Goal: Transaction & Acquisition: Subscribe to service/newsletter

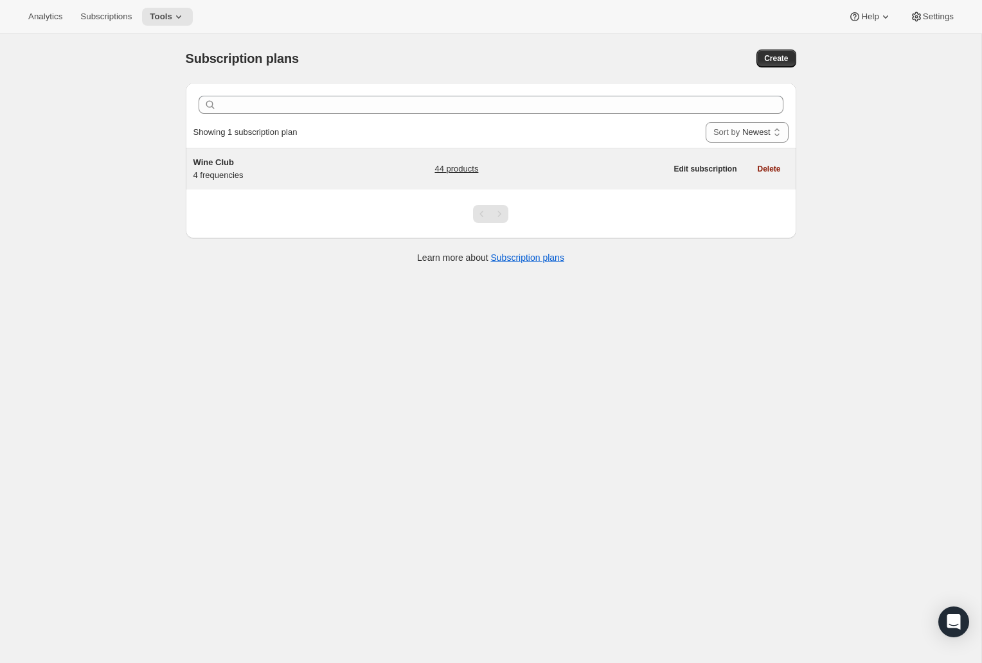
click at [224, 179] on div "Wine Club 4 frequencies" at bounding box center [273, 169] width 161 height 26
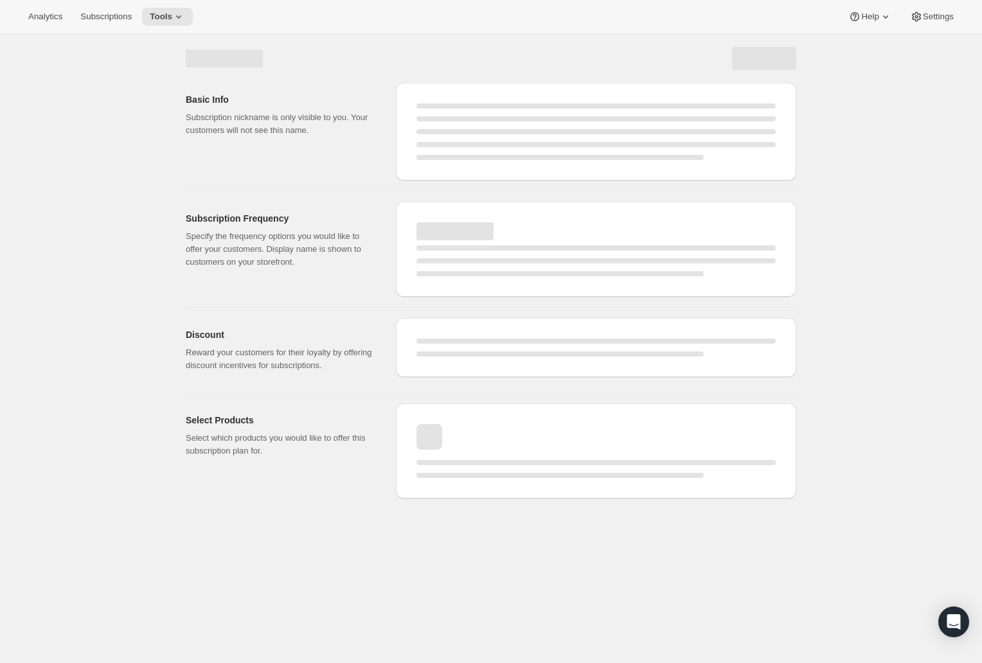
select select "WEEK"
select select "MONTH"
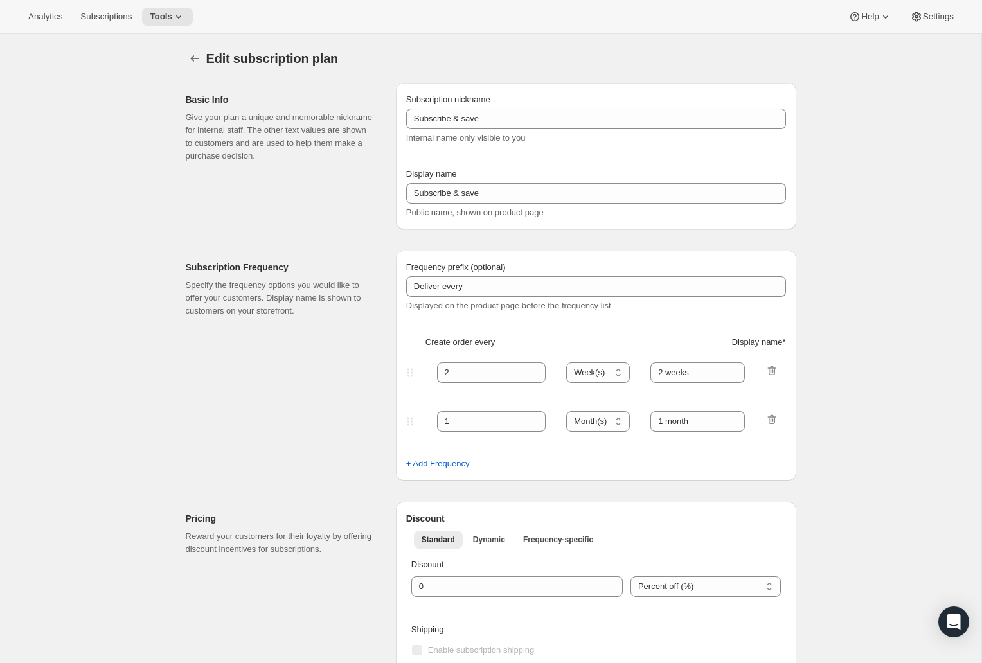
type input "Wine Club"
type input "3"
select select "MONTH"
type input "3 months"
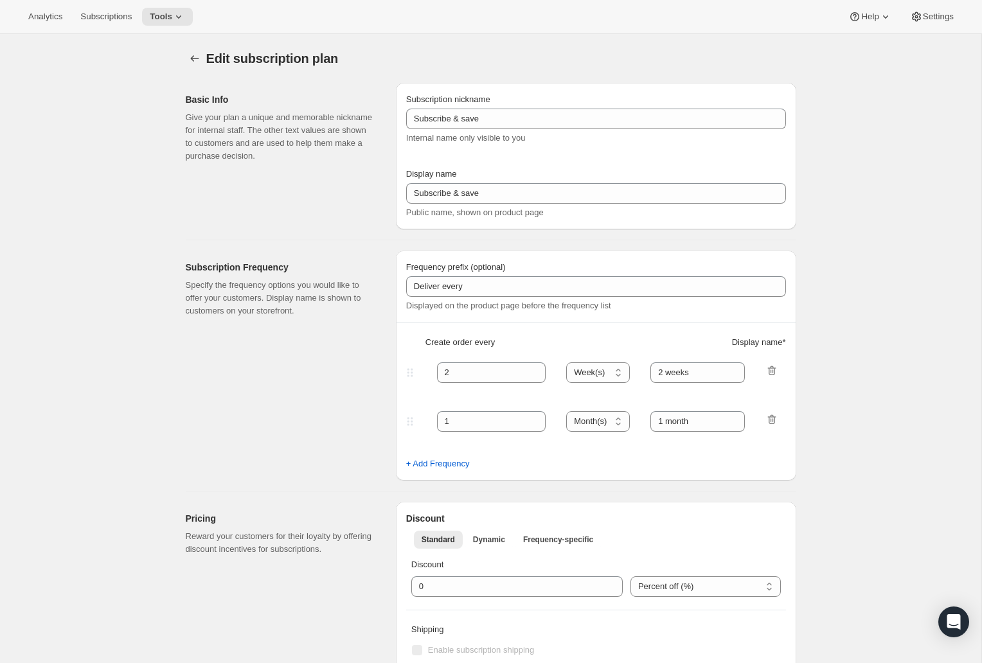
type input "4"
type input "4 months"
select select "MONTH"
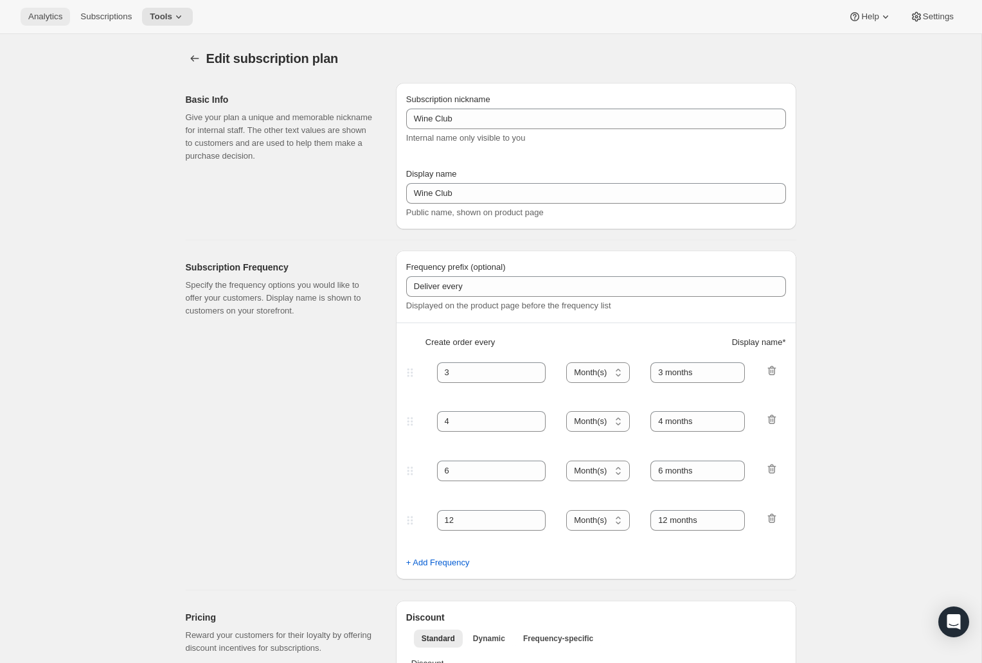
click at [39, 21] on span "Analytics" at bounding box center [45, 17] width 34 height 10
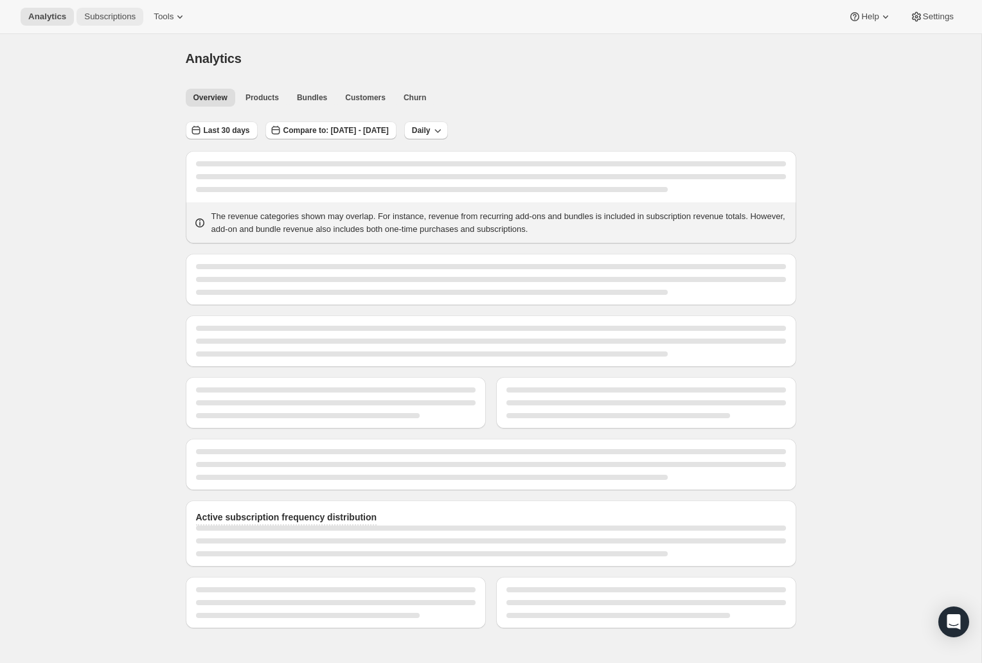
click at [96, 13] on span "Subscriptions" at bounding box center [109, 17] width 51 height 10
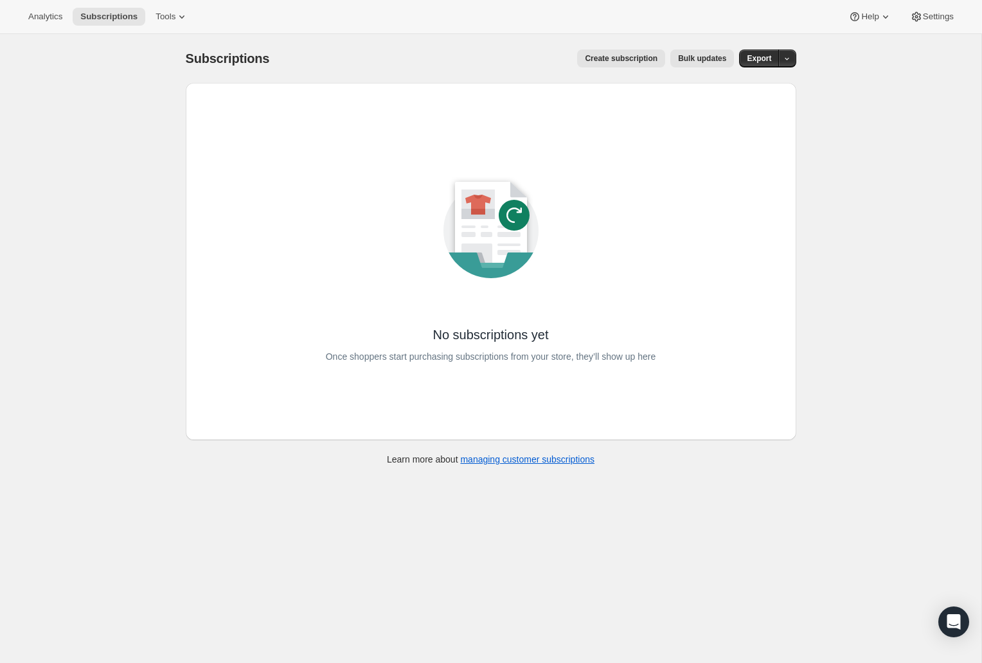
click at [613, 48] on div "Subscriptions. This page is ready Subscriptions Create subscription Bulk update…" at bounding box center [491, 58] width 610 height 49
click at [613, 53] on span "Create subscription" at bounding box center [621, 58] width 73 height 10
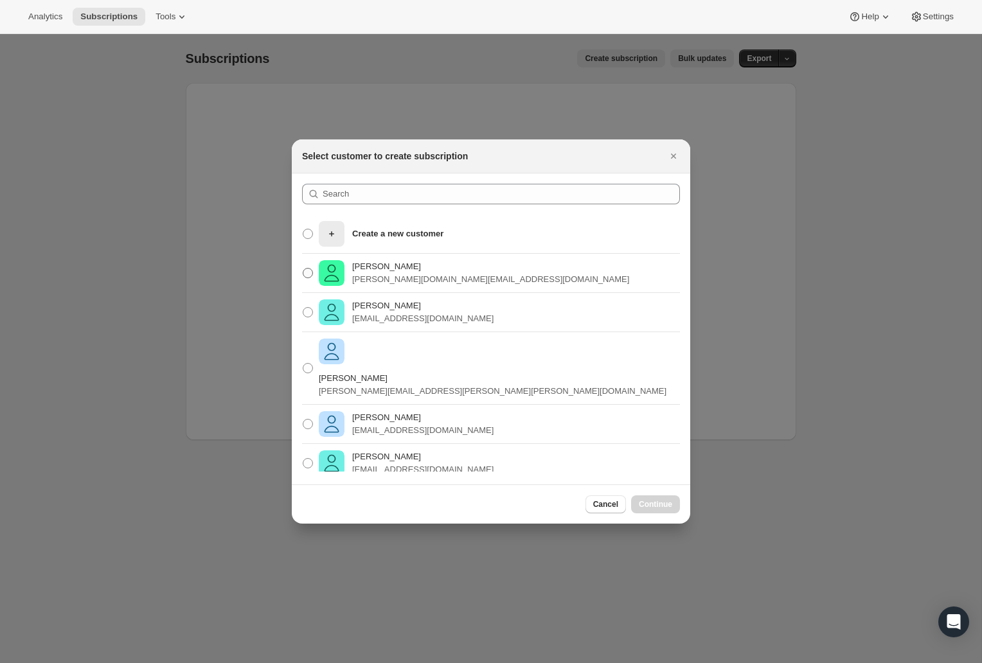
click at [383, 275] on p "[PERSON_NAME][DOMAIN_NAME][EMAIL_ADDRESS][DOMAIN_NAME]" at bounding box center [490, 279] width 277 height 13
click at [303, 269] on input "[PERSON_NAME] Pink [PERSON_NAME][DOMAIN_NAME][EMAIL_ADDRESS][DOMAIN_NAME]" at bounding box center [303, 268] width 1 height 1
radio input "true"
click at [662, 505] on span "Continue" at bounding box center [655, 504] width 33 height 10
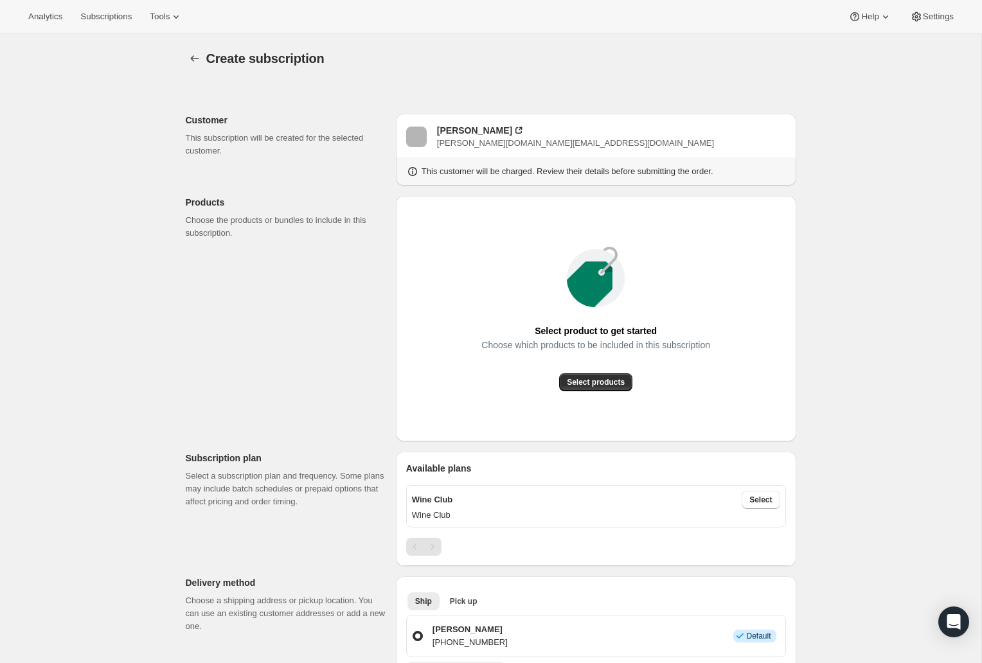
click at [610, 391] on div "Select product to get started Choose which products to be included in this subs…" at bounding box center [596, 318] width 380 height 225
click at [602, 379] on span "Select products" at bounding box center [596, 382] width 58 height 10
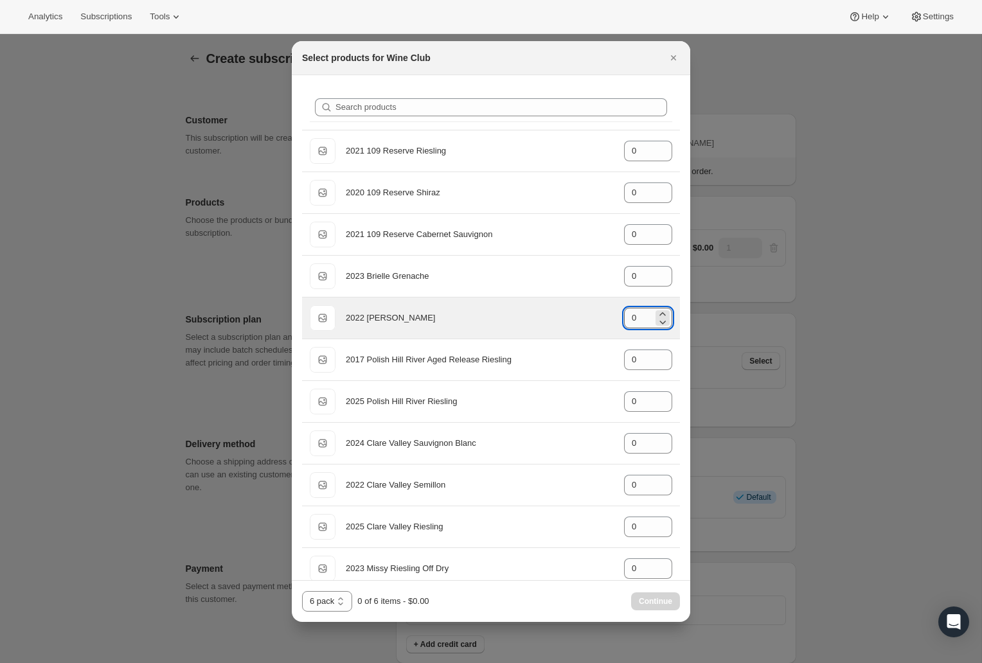
click at [650, 325] on input "0" at bounding box center [638, 318] width 29 height 21
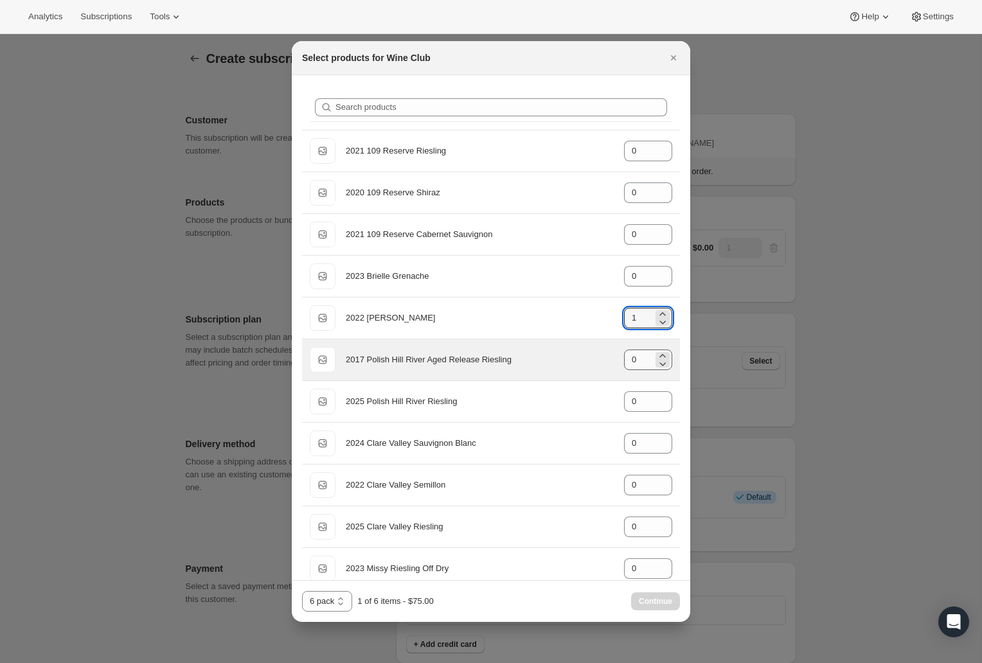
type input "1"
click at [648, 358] on input "0" at bounding box center [638, 359] width 29 height 21
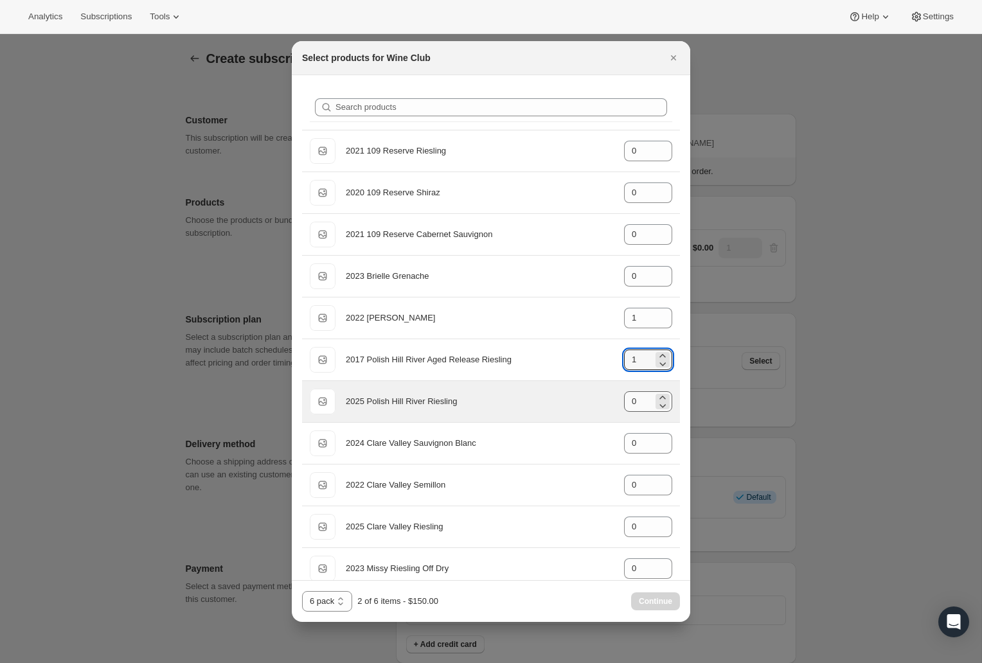
type input "1"
click at [642, 395] on input "0" at bounding box center [638, 401] width 29 height 21
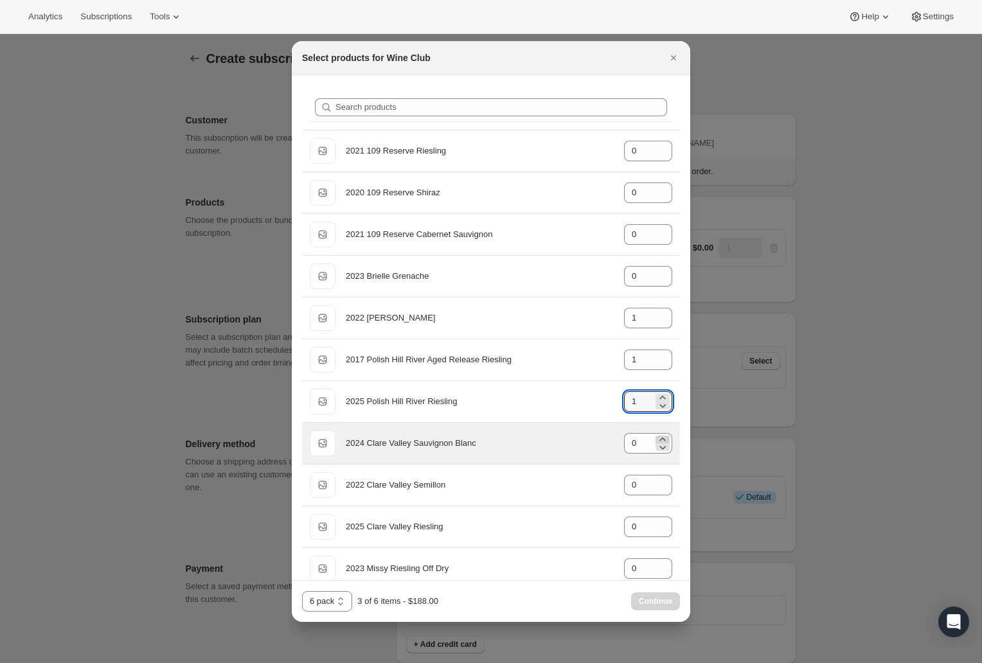
type input "1"
click at [664, 438] on icon ":r3i:" at bounding box center [662, 439] width 13 height 13
type input "1"
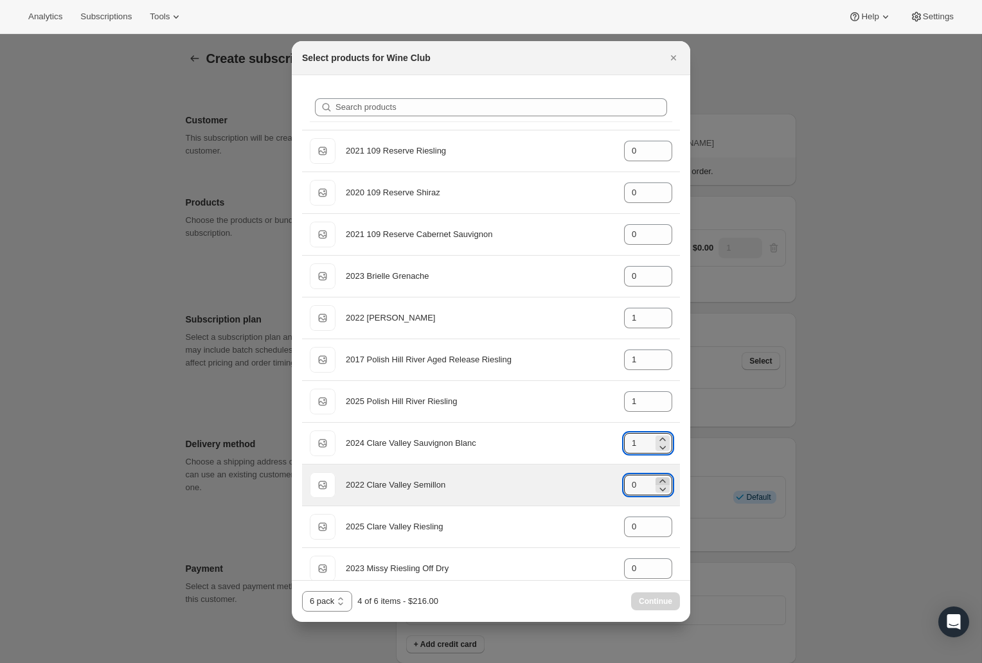
click at [662, 481] on icon ":r3i:" at bounding box center [662, 481] width 13 height 13
type input "2"
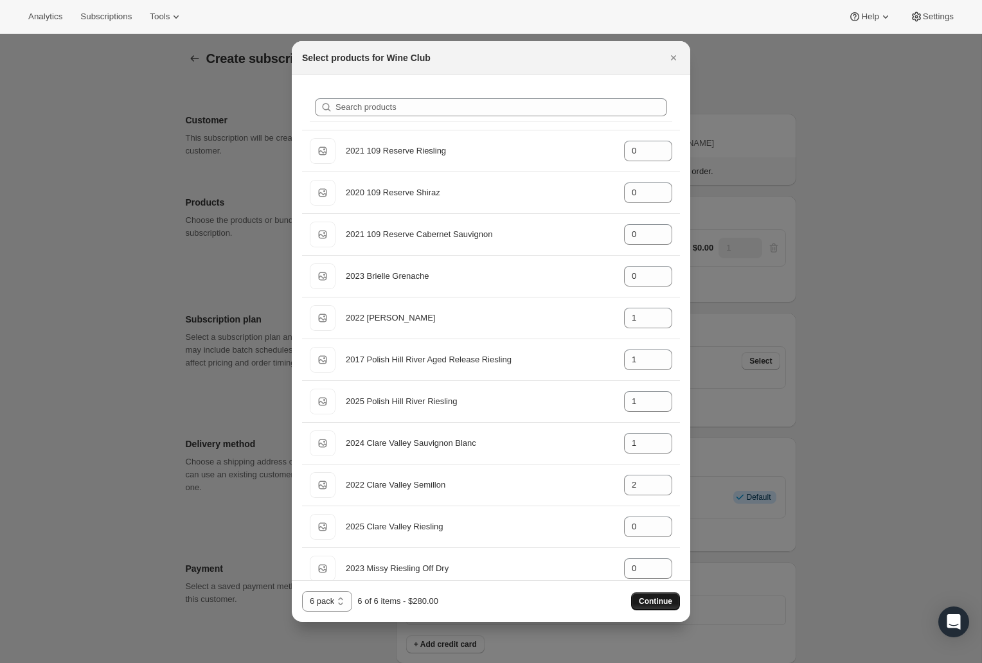
click at [646, 603] on span "Continue" at bounding box center [655, 601] width 33 height 10
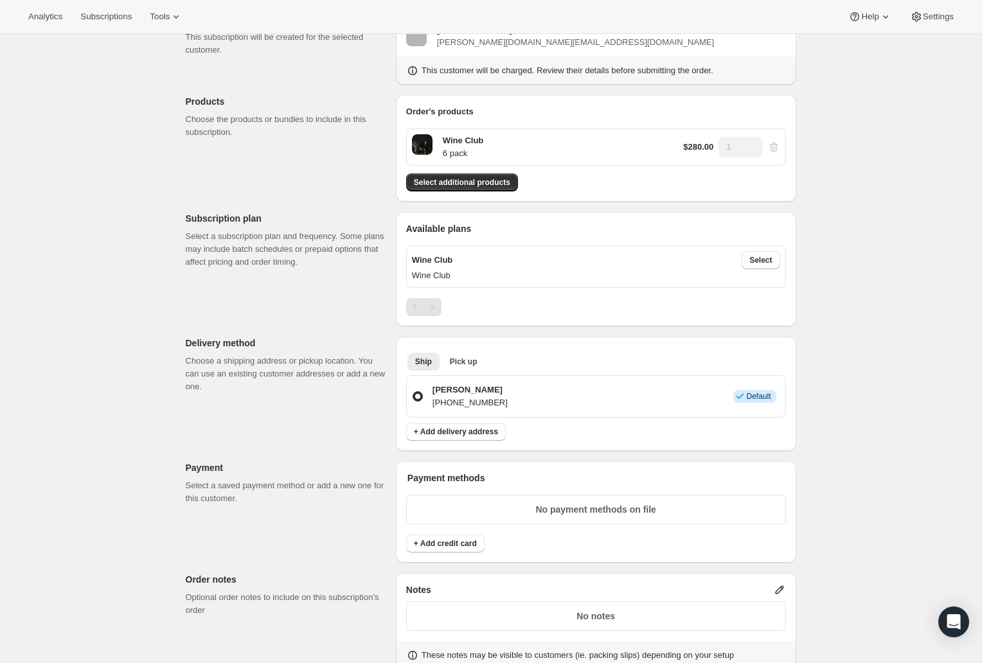
scroll to position [100, 0]
click at [763, 263] on span "Select" at bounding box center [760, 261] width 22 height 10
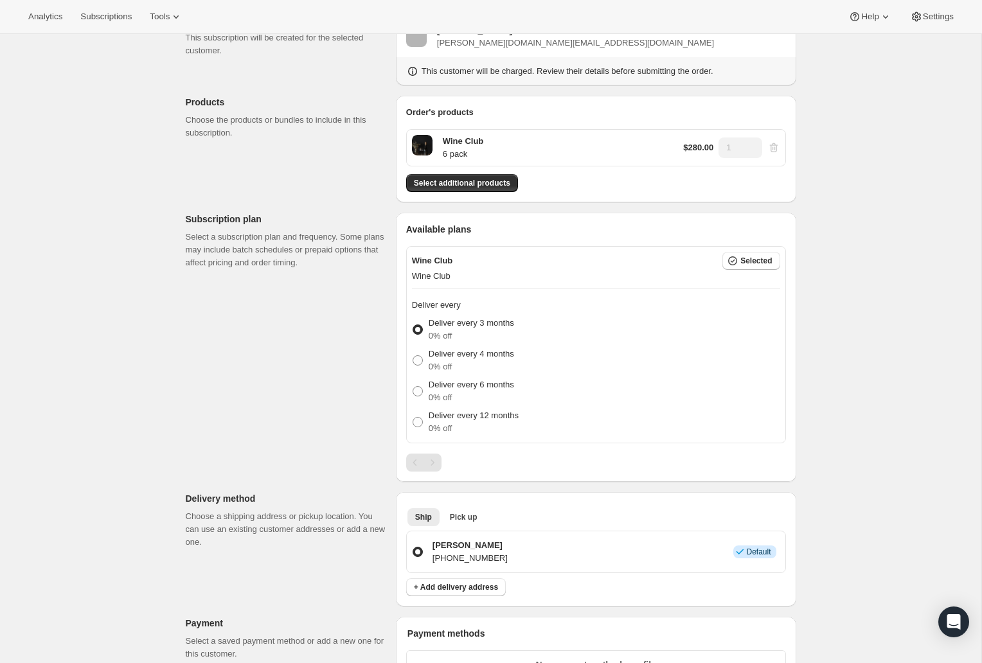
click at [530, 414] on div "Deliver every 12 months 0% off" at bounding box center [596, 422] width 368 height 31
click at [423, 415] on label "Deliver every 12 months 0% off" at bounding box center [465, 422] width 107 height 31
click at [413, 417] on input "Deliver every 12 months 0% off" at bounding box center [412, 417] width 1 height 1
radio input "true"
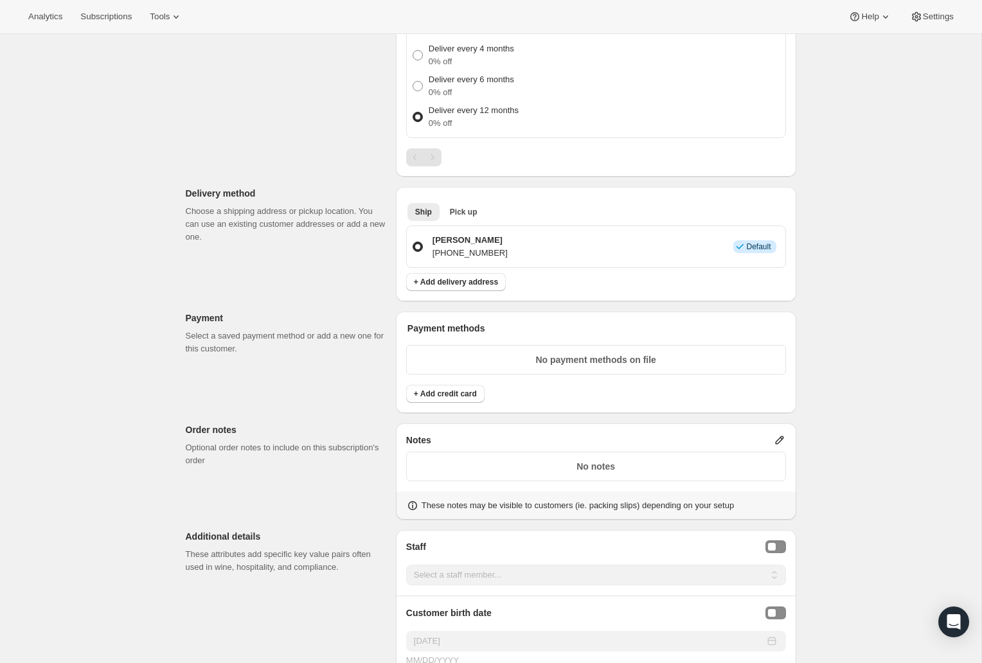
scroll to position [404, 0]
click at [460, 279] on span "+ Add delivery address" at bounding box center [456, 283] width 84 height 10
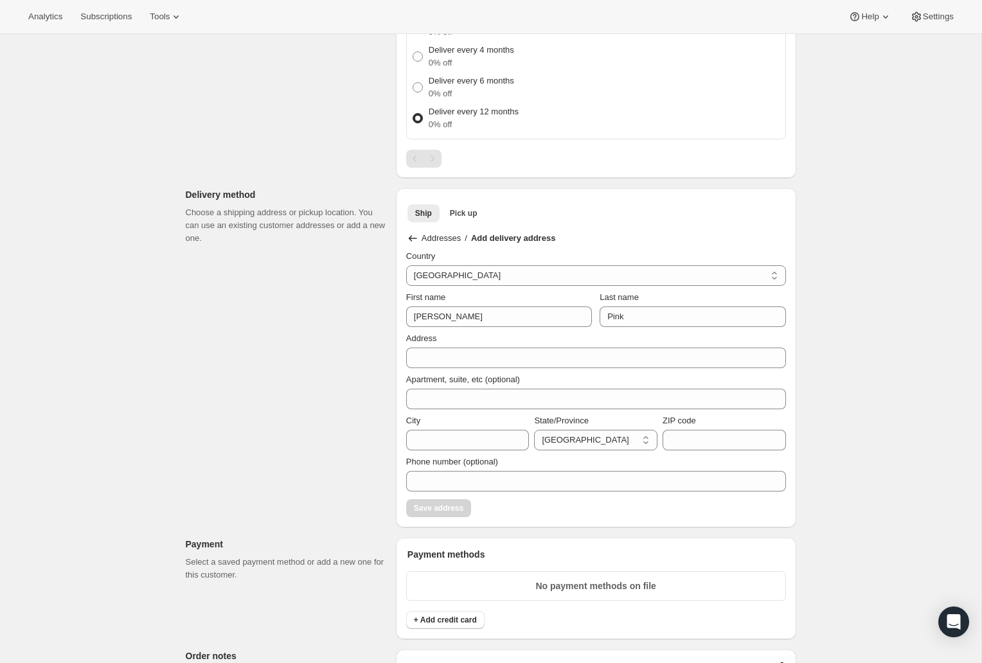
click at [460, 279] on select "[GEOGRAPHIC_DATA]" at bounding box center [596, 275] width 380 height 21
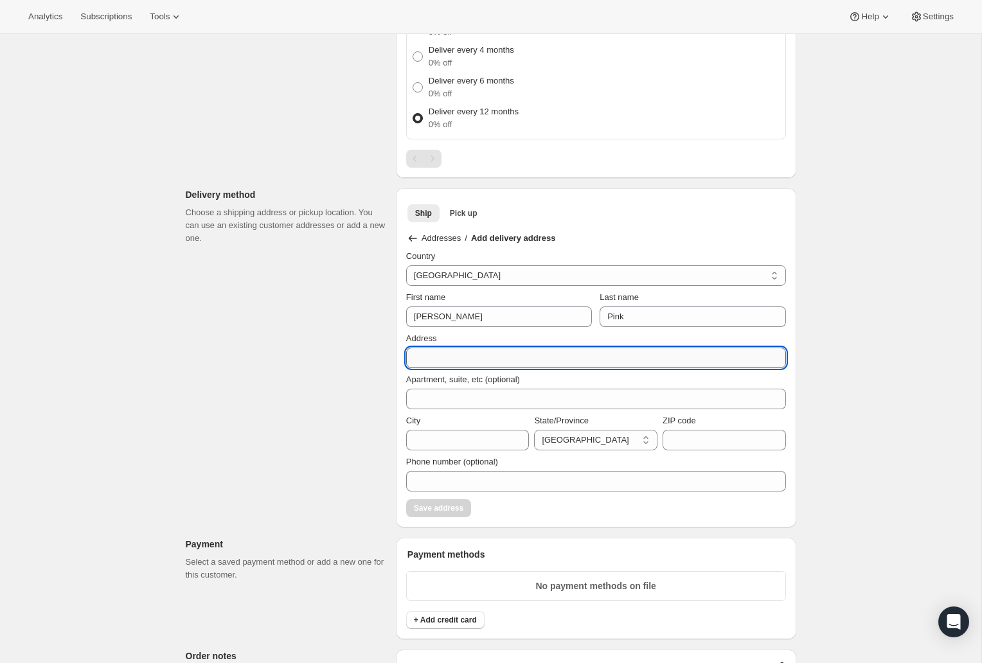
click at [430, 363] on input "Address" at bounding box center [596, 358] width 380 height 21
type input "752 jolly"
type input "[GEOGRAPHIC_DATA]"
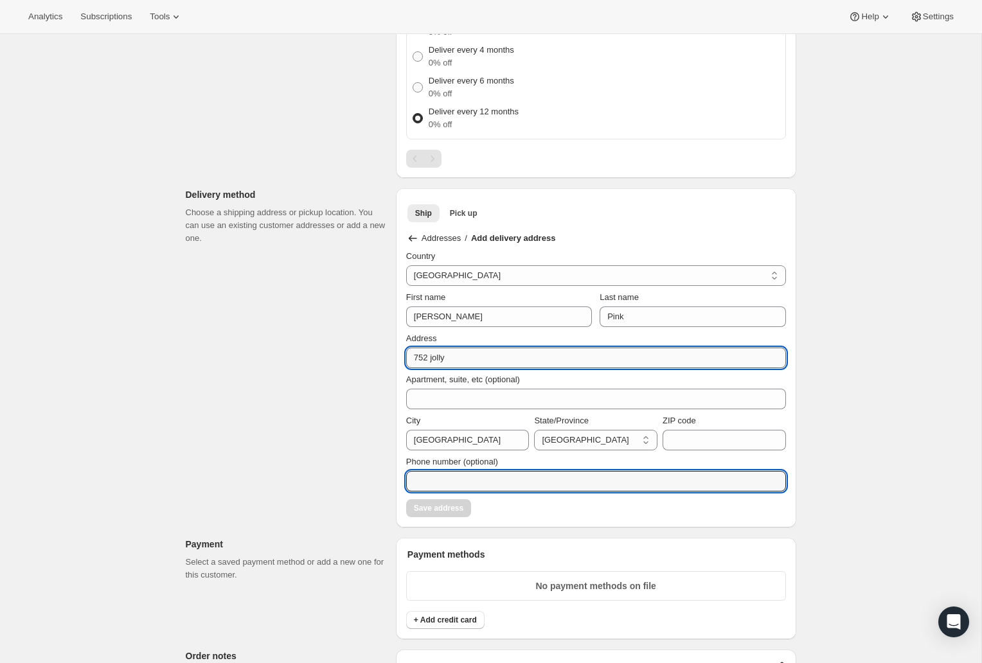
type input "0403381605"
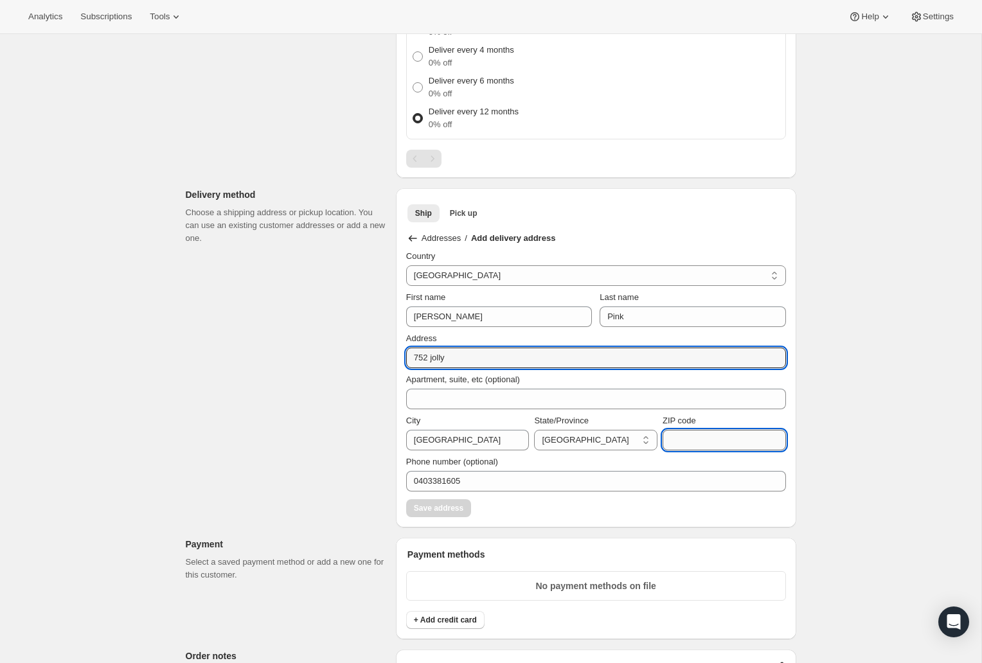
click at [709, 443] on input "ZIP code" at bounding box center [723, 440] width 123 height 21
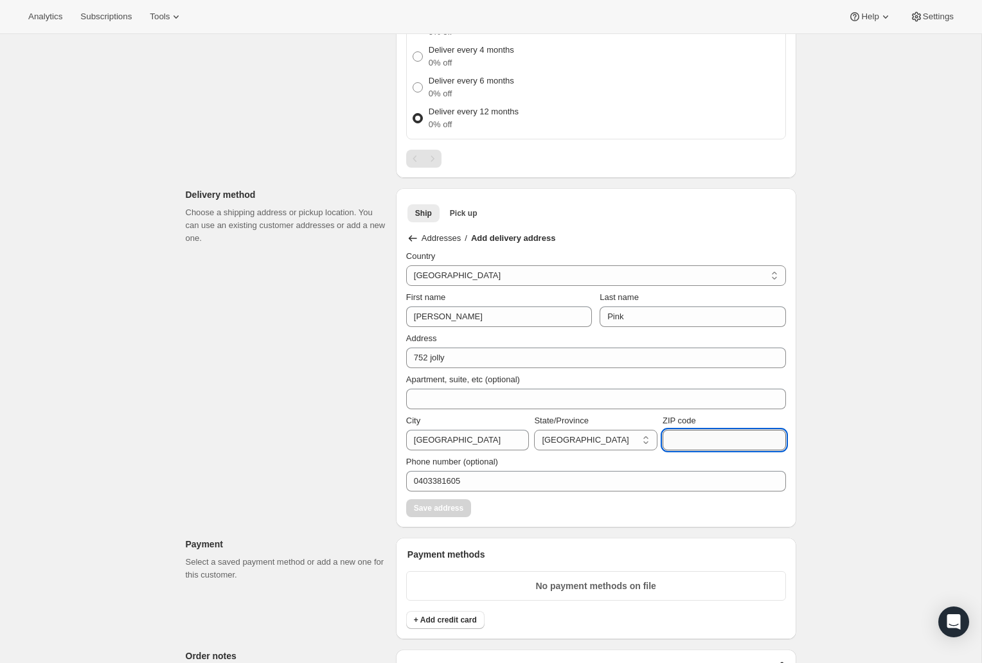
type input "5453"
click at [428, 513] on button "Save address" at bounding box center [438, 508] width 65 height 18
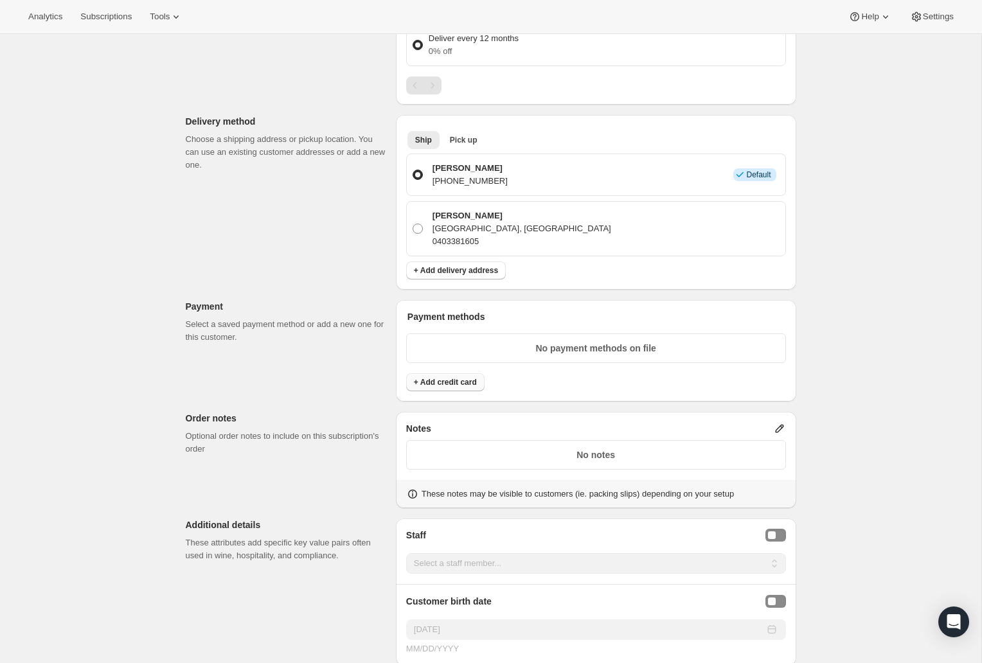
scroll to position [479, 0]
click at [430, 384] on span "+ Add credit card" at bounding box center [445, 381] width 63 height 10
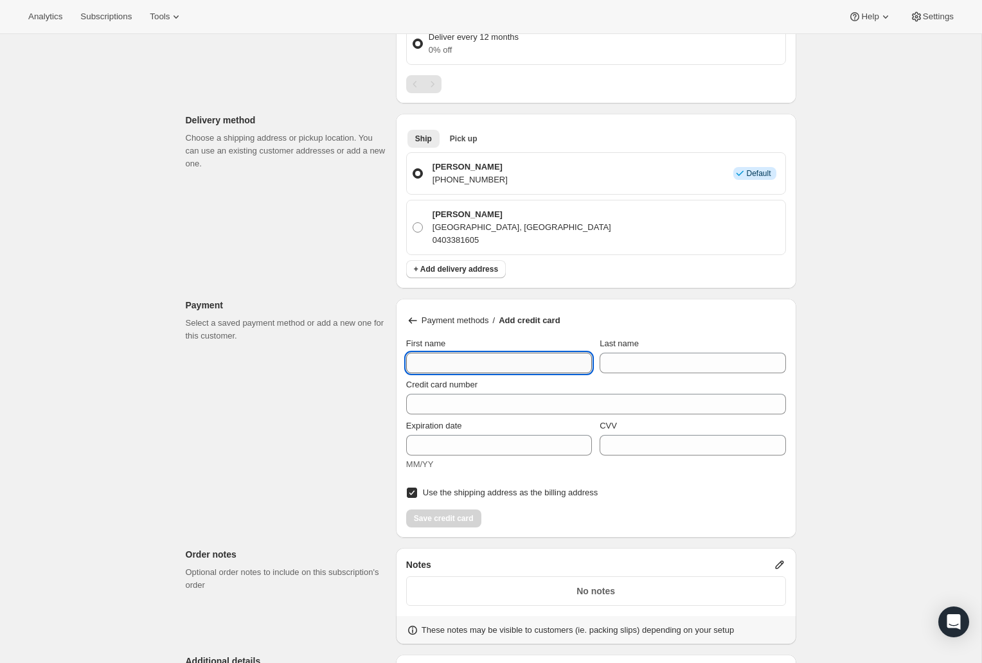
click at [428, 367] on input "First name" at bounding box center [499, 363] width 186 height 21
click at [348, 370] on div "Customer This subscription will be created for the selected customer. [PERSON_N…" at bounding box center [485, 404] width 621 height 1600
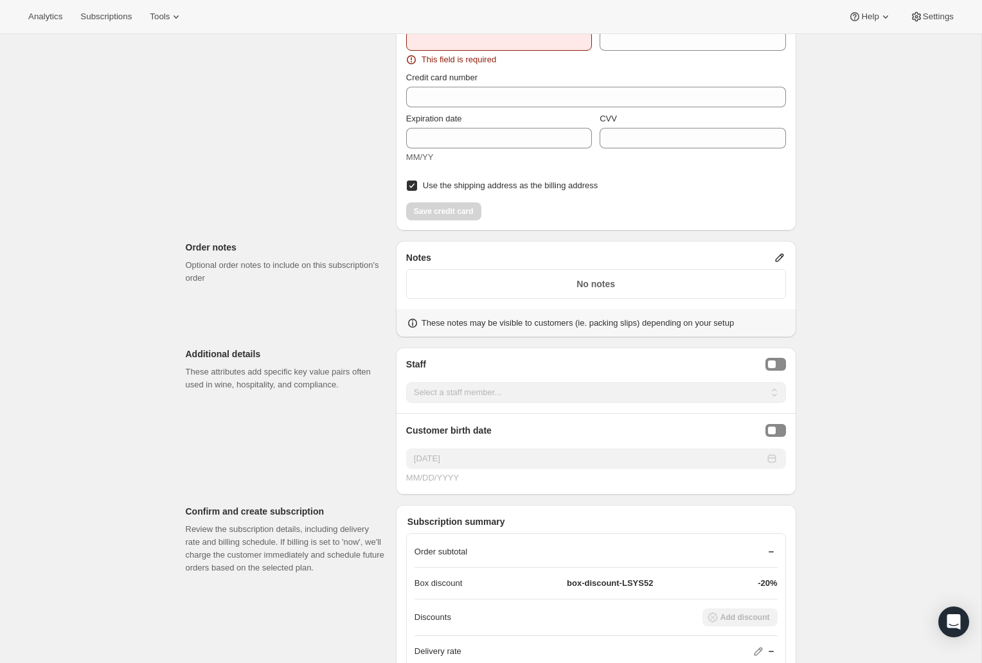
scroll to position [836, 0]
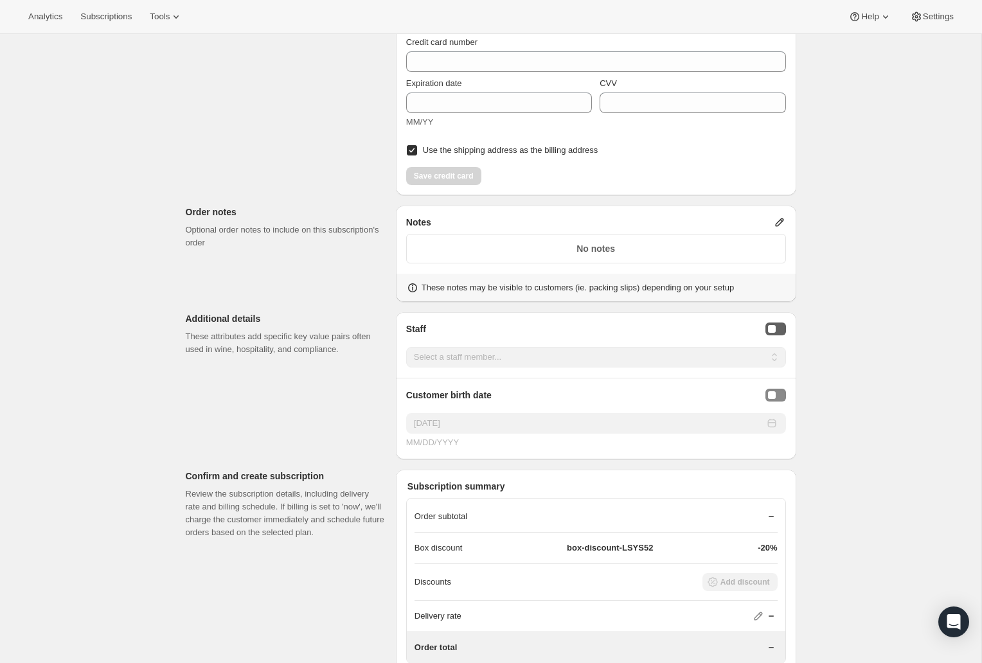
click at [781, 329] on button "Staff Selector" at bounding box center [775, 328] width 21 height 13
click at [683, 365] on select "Select a staff member... [PERSON_NAME]" at bounding box center [596, 357] width 380 height 21
select select "associate-0"
click at [406, 347] on select "Select a staff member... [PERSON_NAME]" at bounding box center [596, 357] width 380 height 21
click at [603, 258] on div "No notes" at bounding box center [596, 249] width 380 height 30
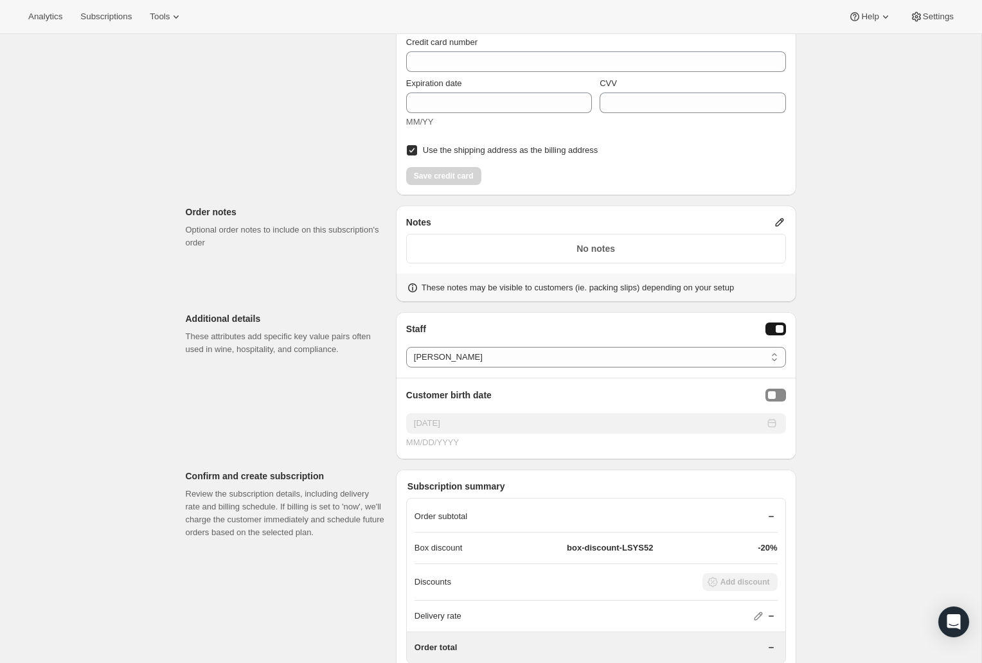
click at [592, 239] on div "No notes" at bounding box center [596, 249] width 380 height 30
click at [777, 394] on button "Birthday Selector" at bounding box center [775, 395] width 21 height 13
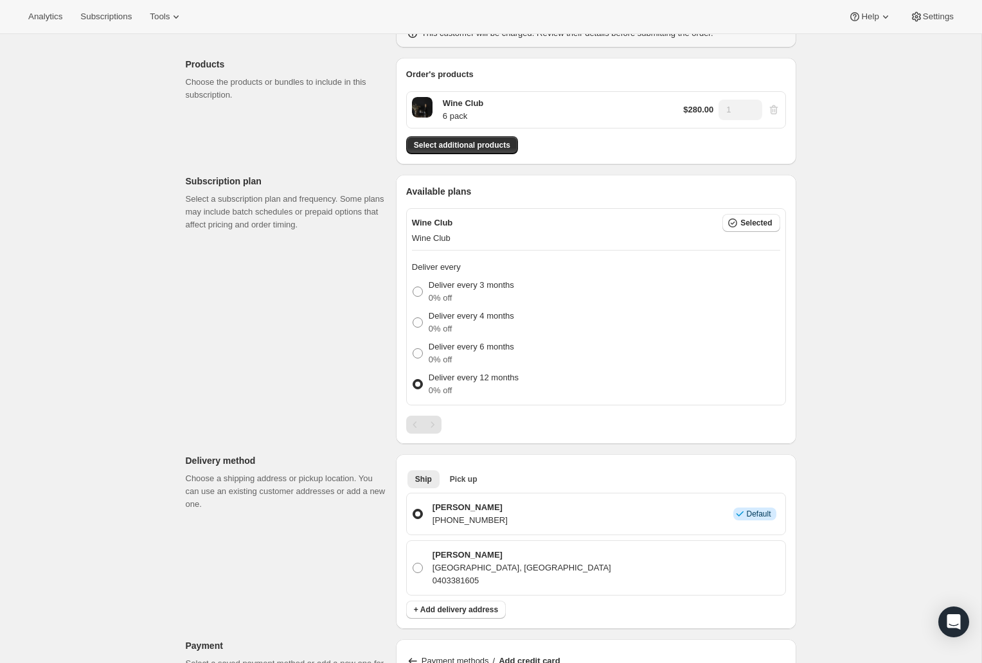
scroll to position [137, 0]
click at [170, 19] on span "Tools" at bounding box center [160, 17] width 20 height 10
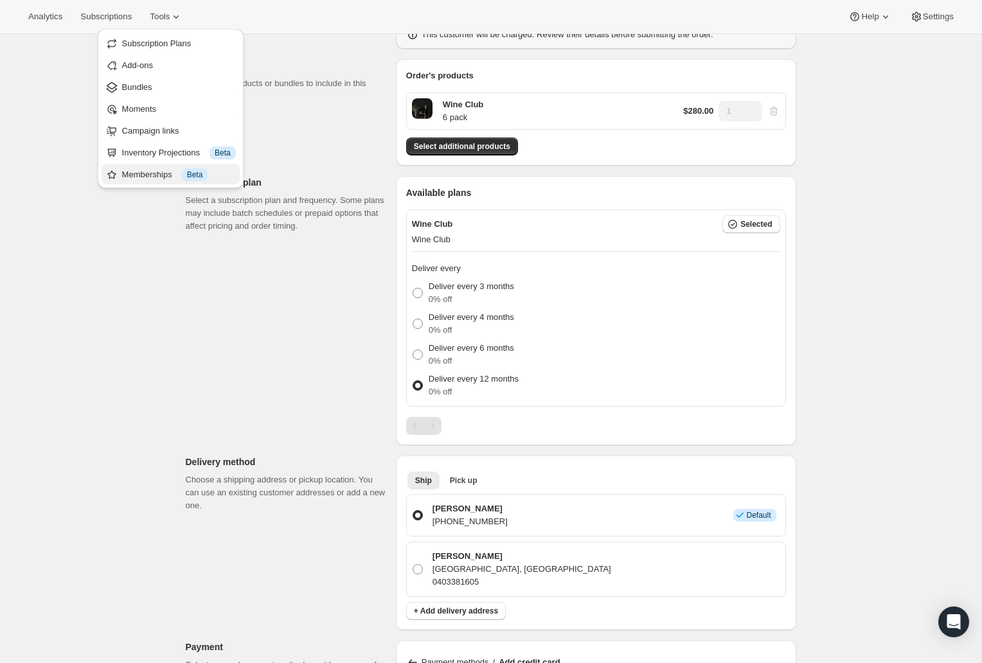
click at [143, 175] on div "Memberships Info Beta" at bounding box center [179, 174] width 114 height 13
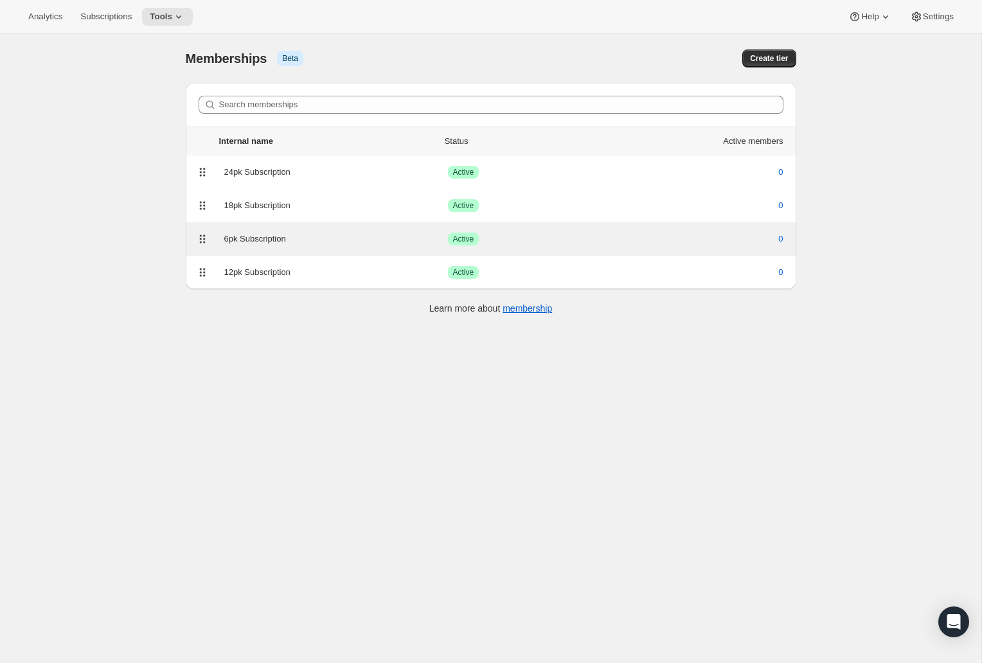
click at [248, 247] on div "6pk Subscription Success Active 0" at bounding box center [490, 239] width 595 height 18
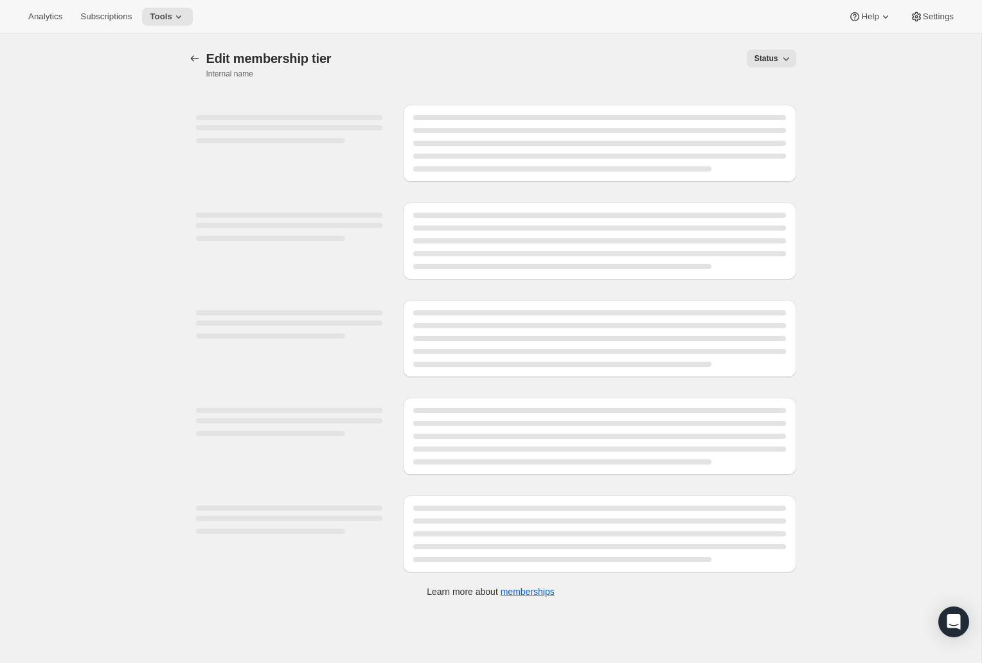
select select "variants"
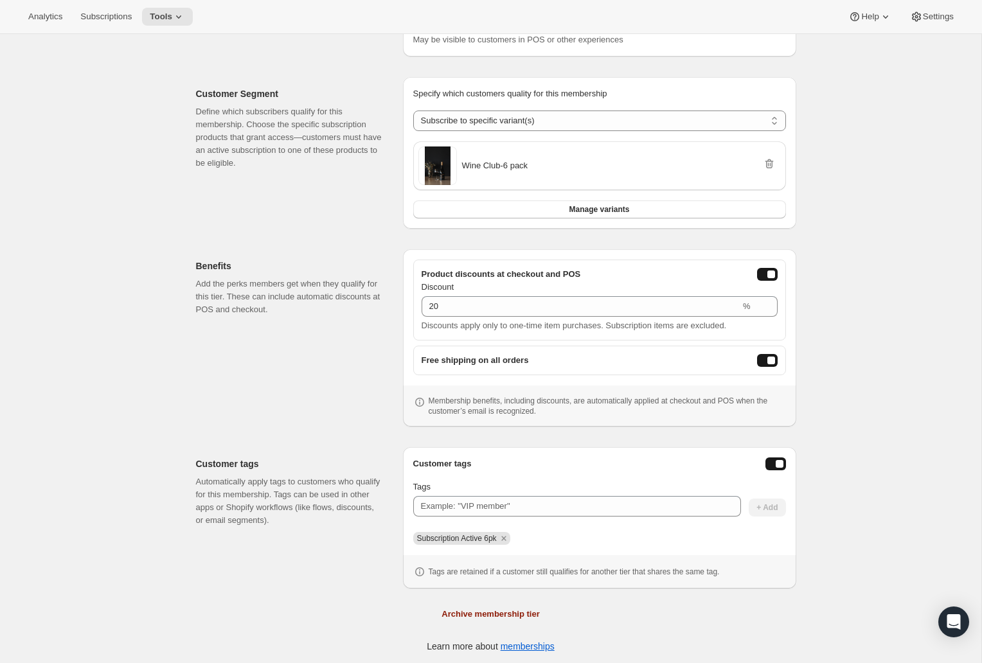
scroll to position [184, 0]
